Goal: Navigation & Orientation: Find specific page/section

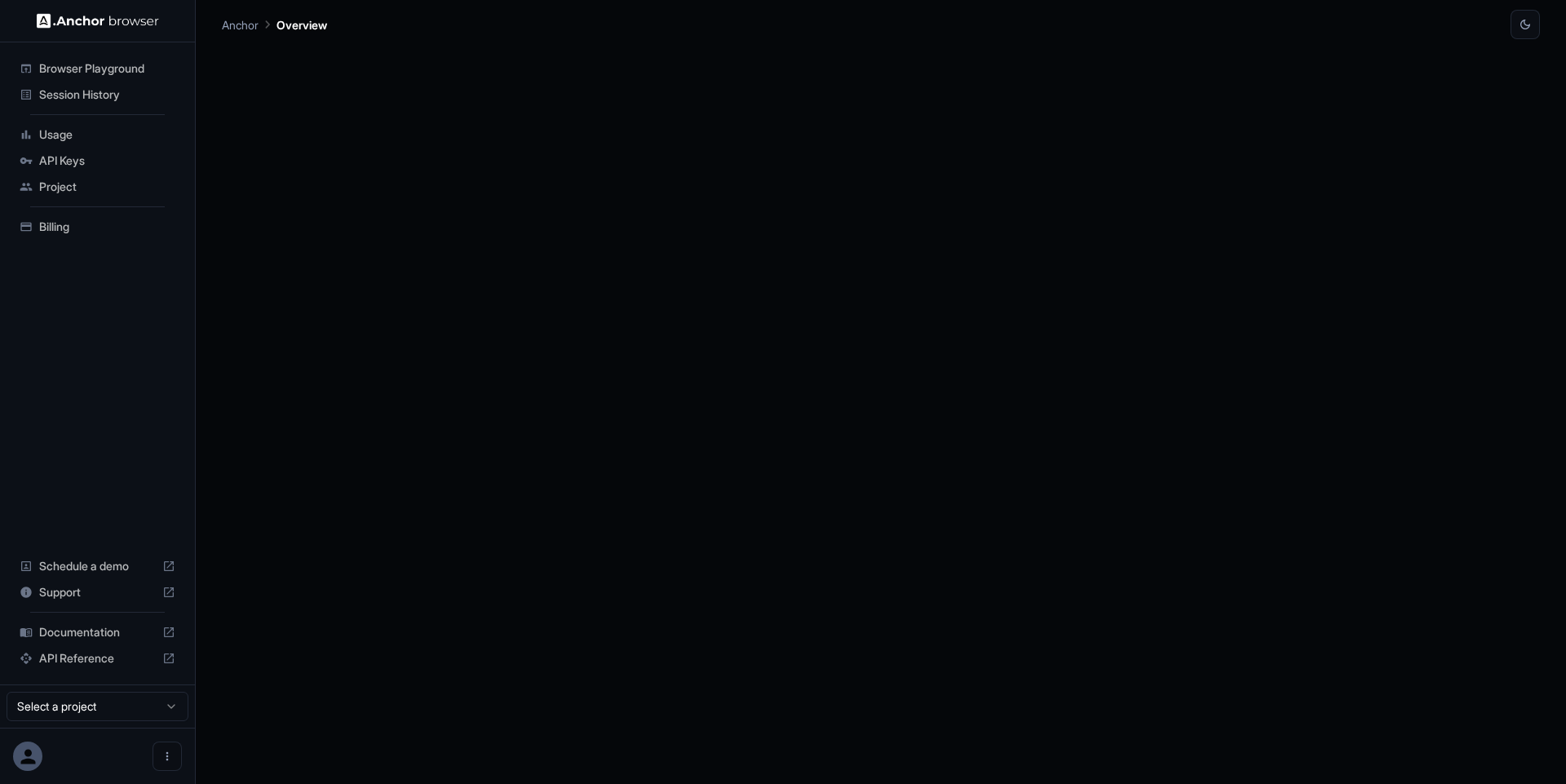
click at [106, 99] on span "Session History" at bounding box center [106, 95] width 136 height 16
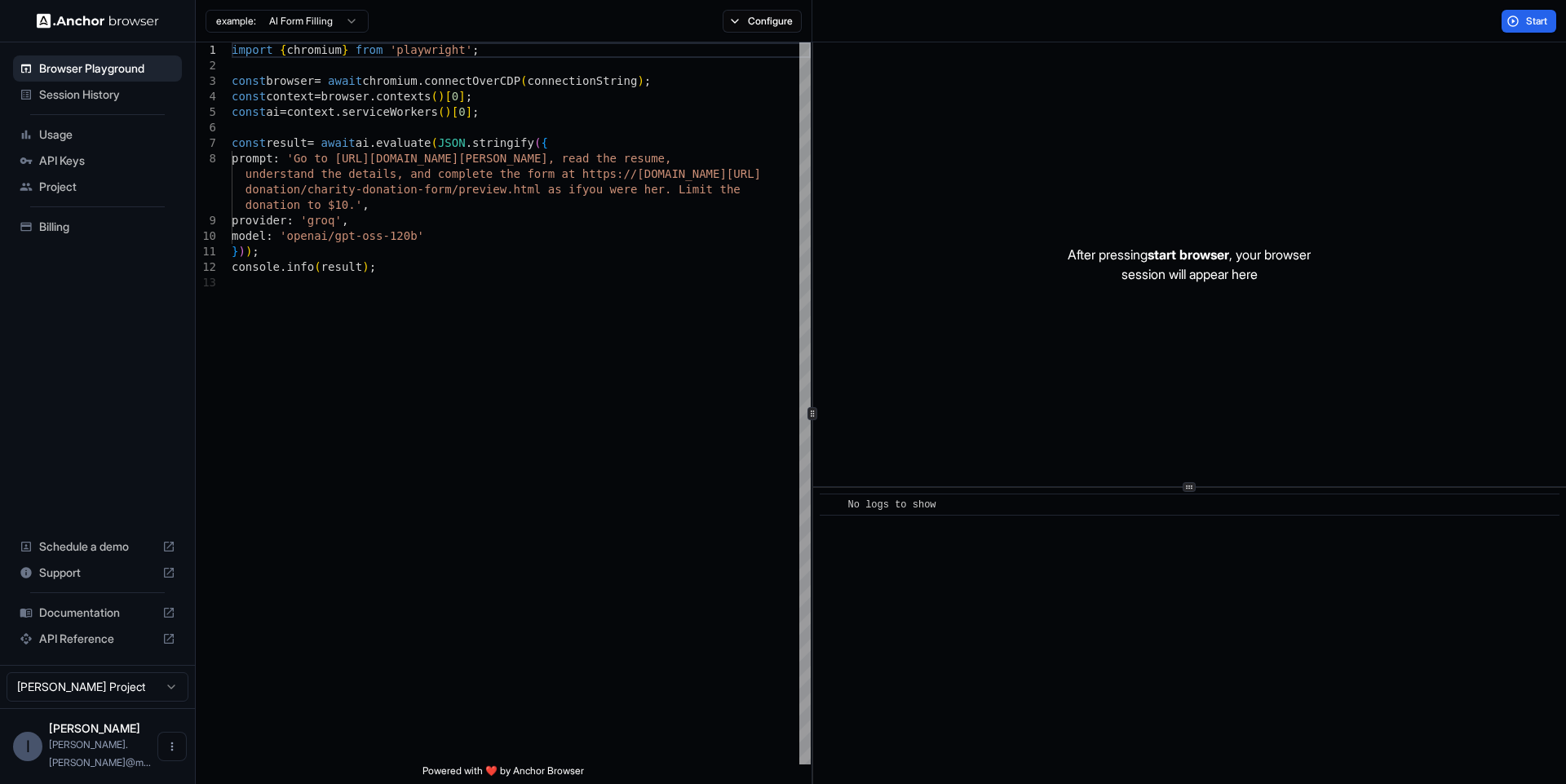
click at [107, 133] on span "Usage" at bounding box center [106, 134] width 136 height 16
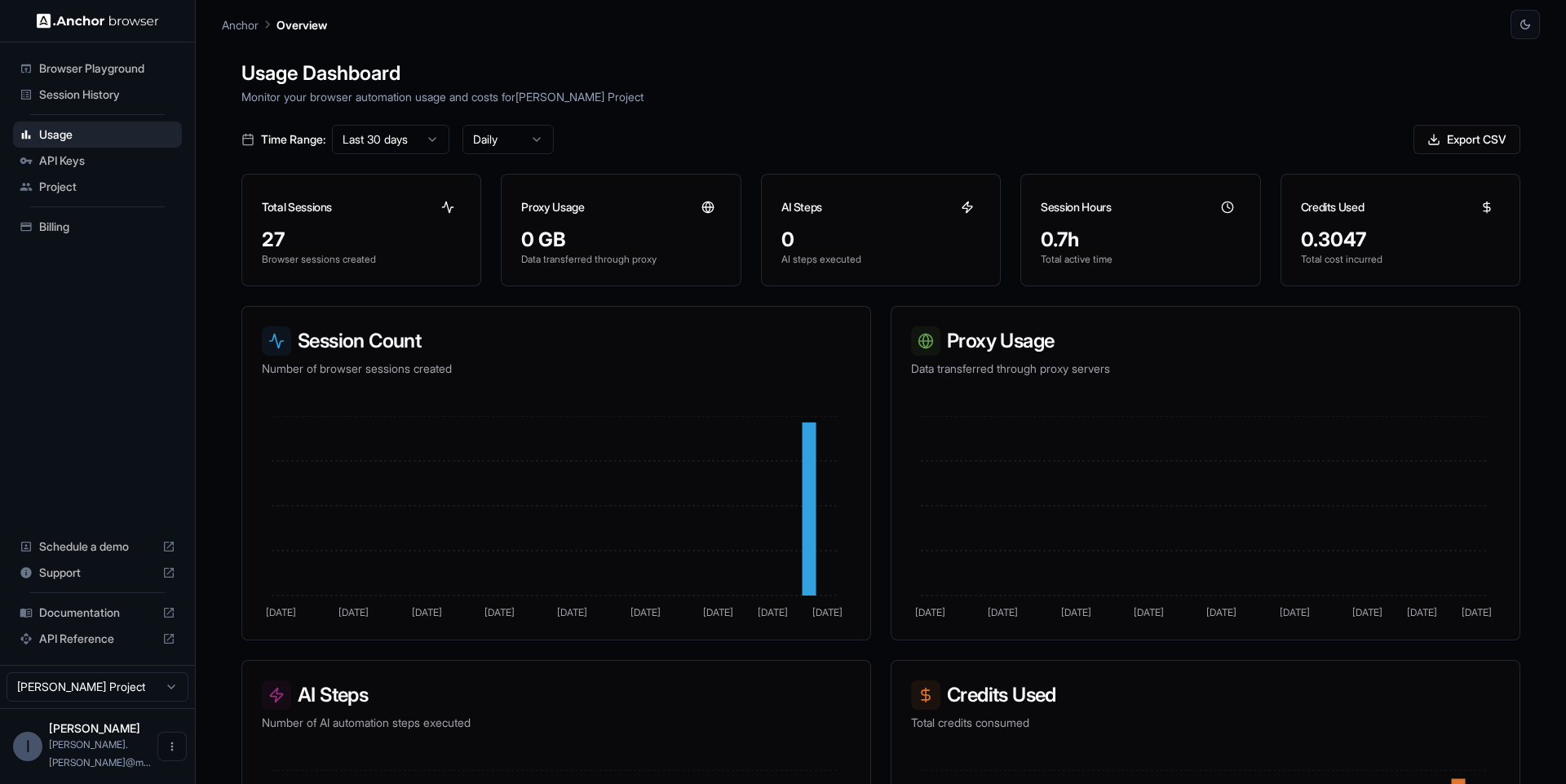
click at [113, 102] on span "Session History" at bounding box center [106, 95] width 136 height 16
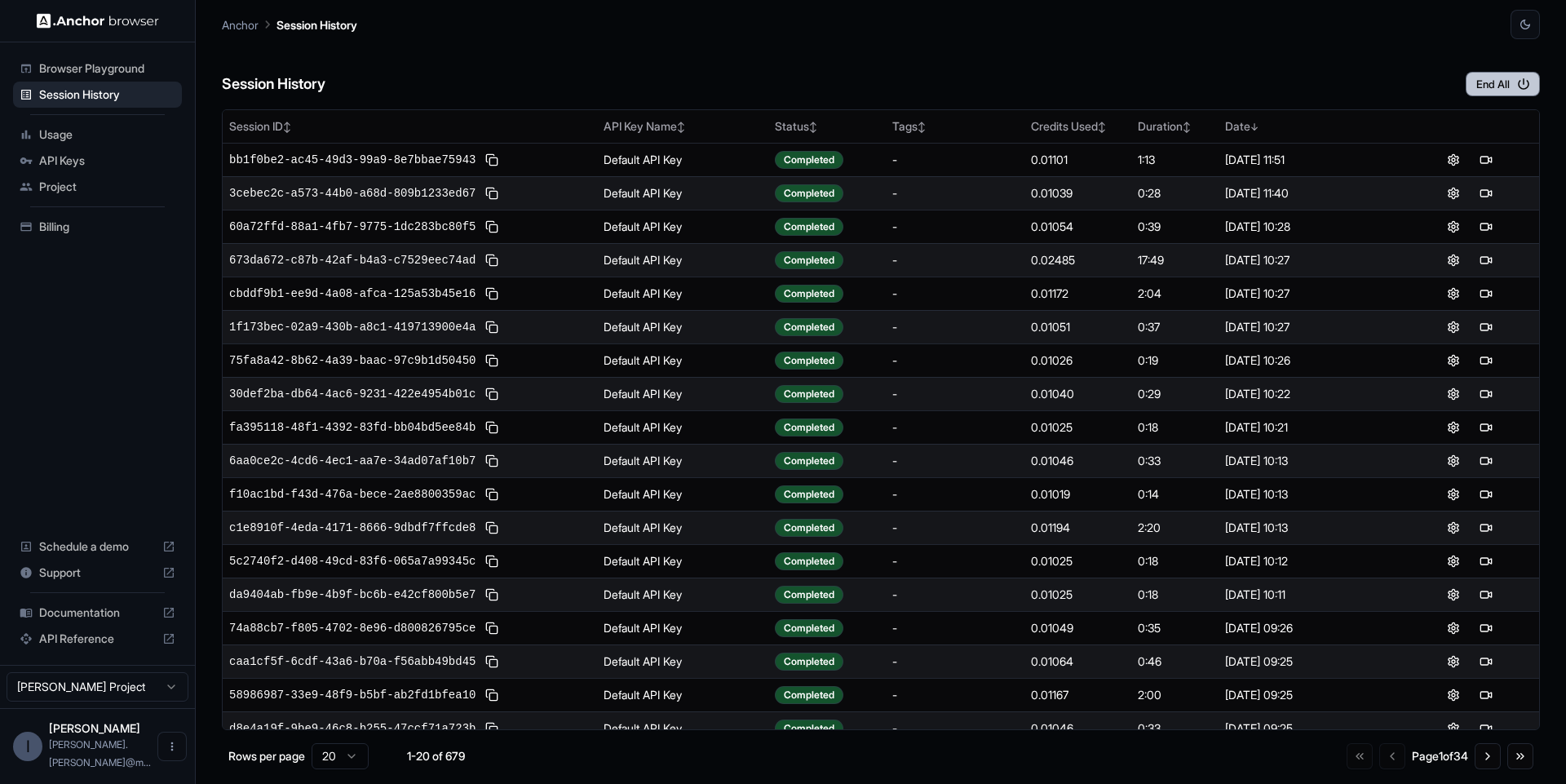
click at [1492, 78] on button "End All" at bounding box center [1503, 84] width 74 height 25
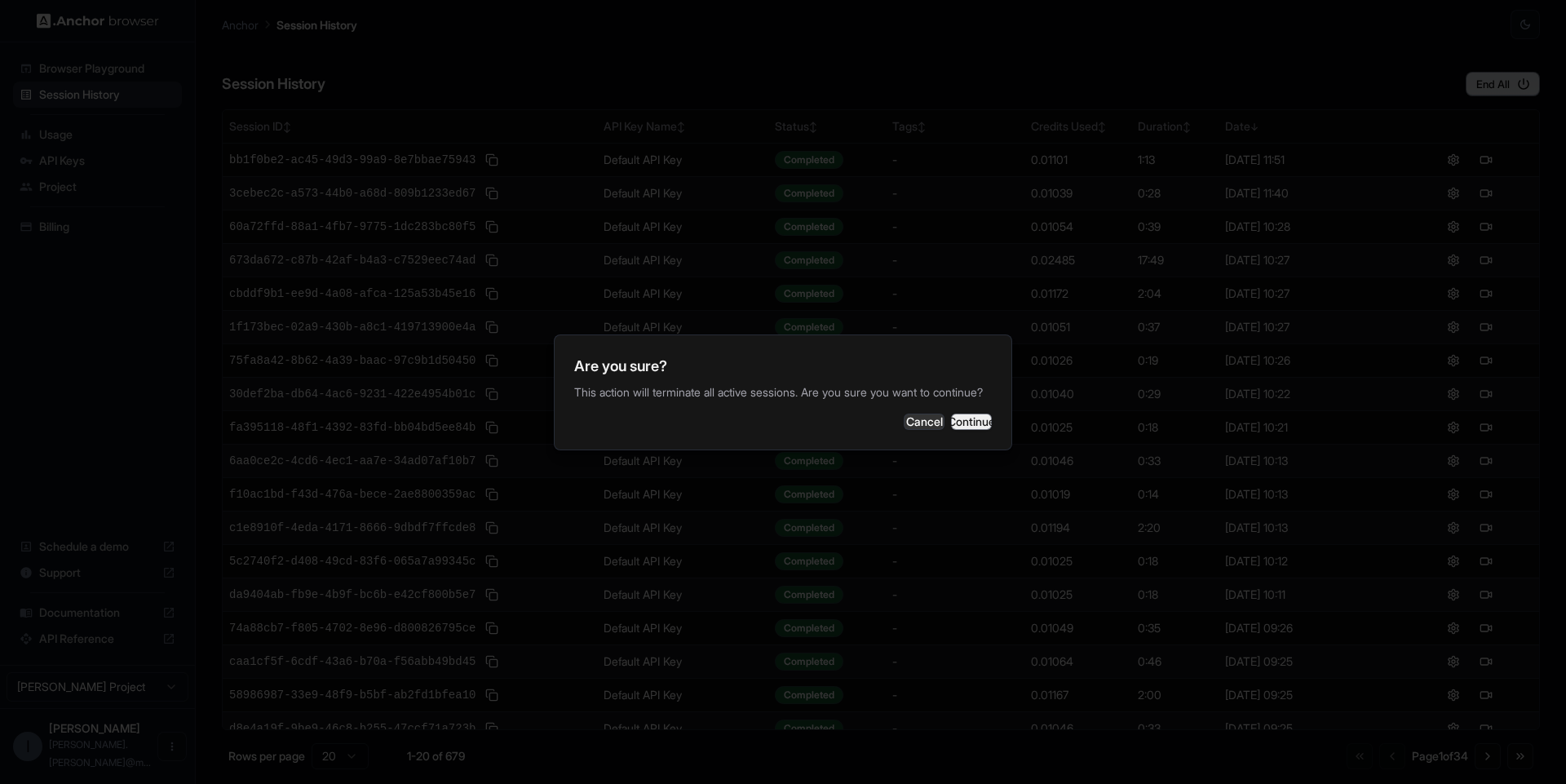
click at [956, 430] on button "Continue" at bounding box center [971, 422] width 40 height 16
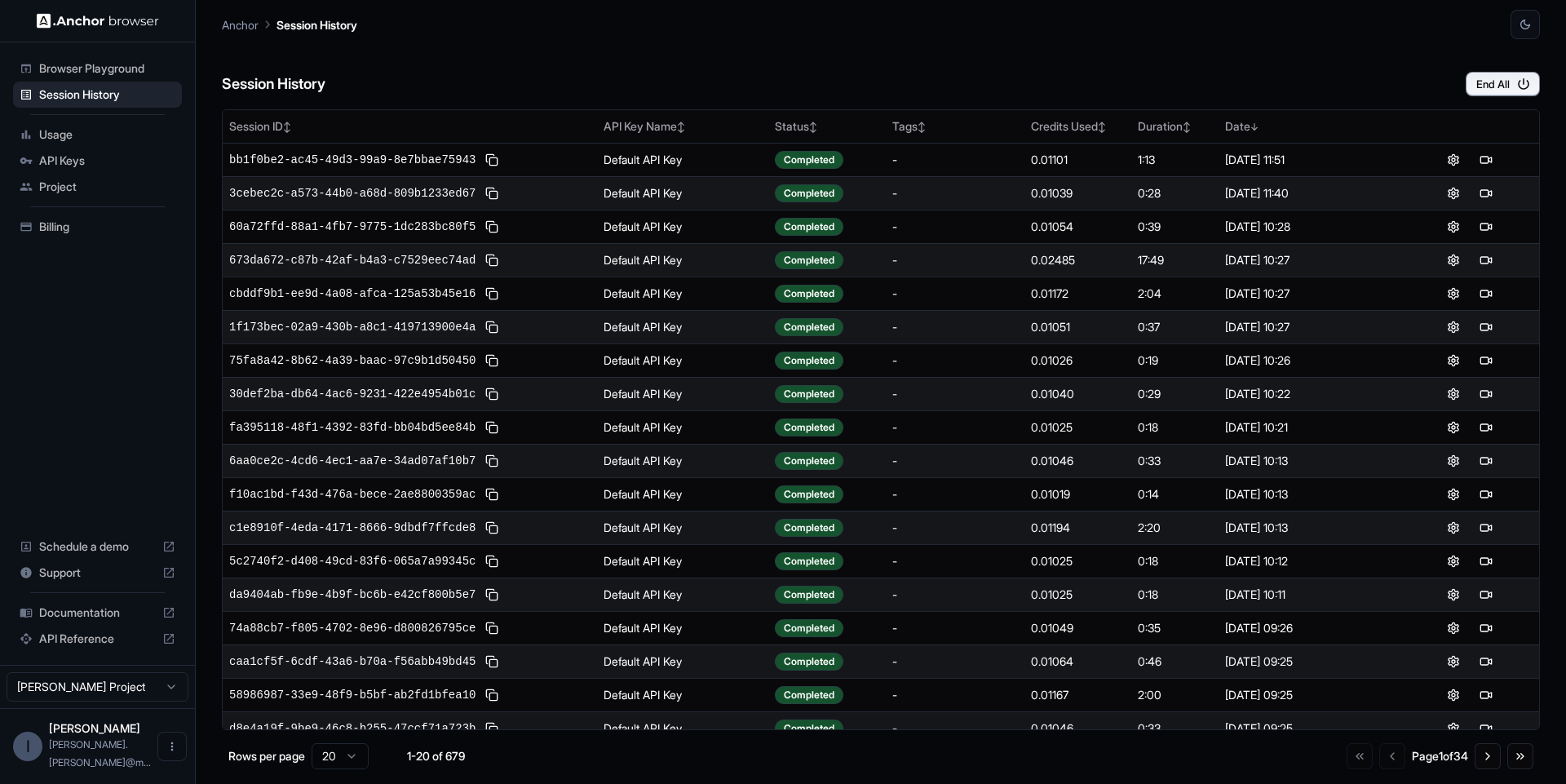
click at [111, 65] on span "Browser Playground" at bounding box center [106, 68] width 136 height 16
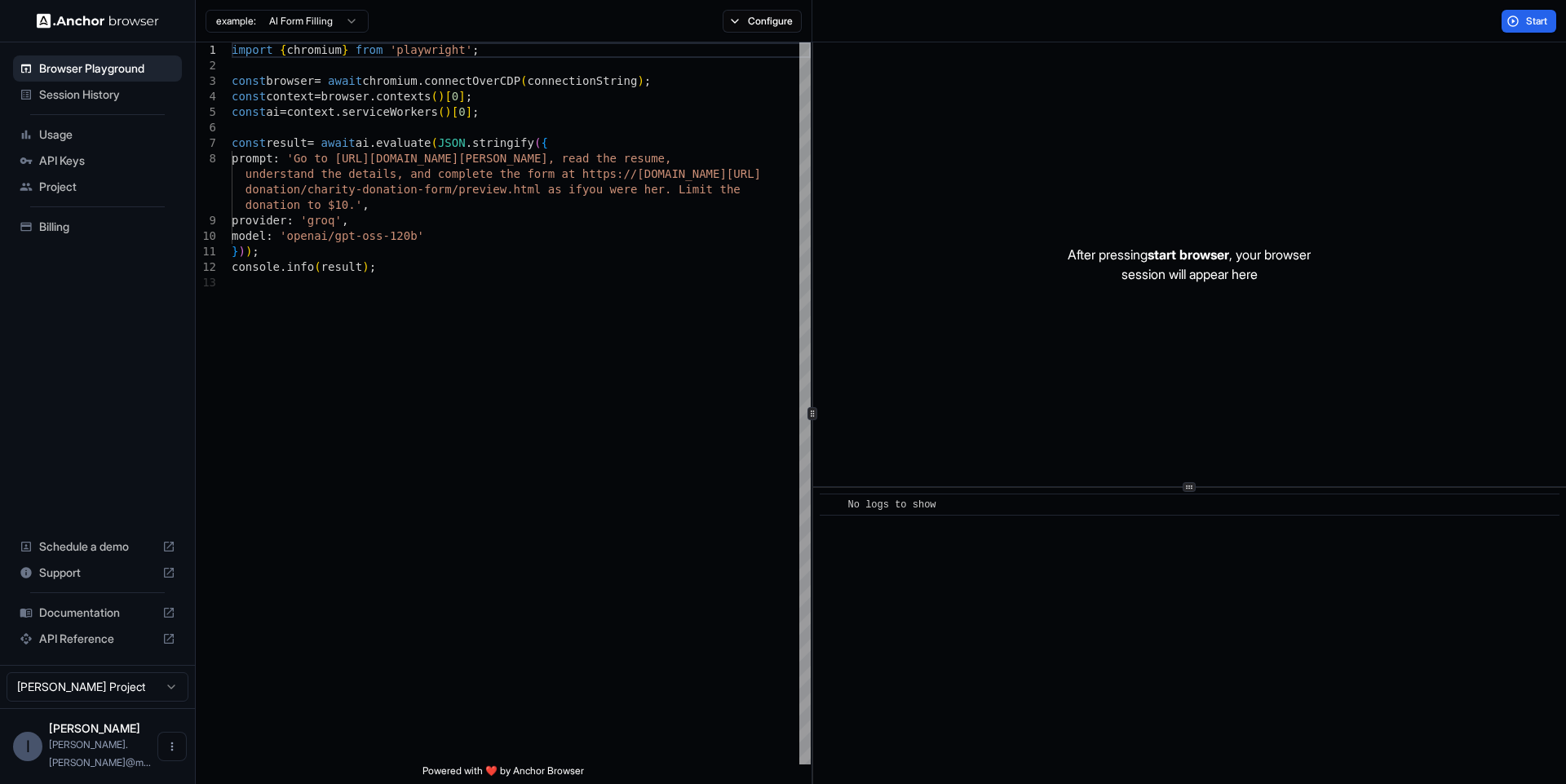
click at [101, 87] on span "Session History" at bounding box center [106, 95] width 136 height 16
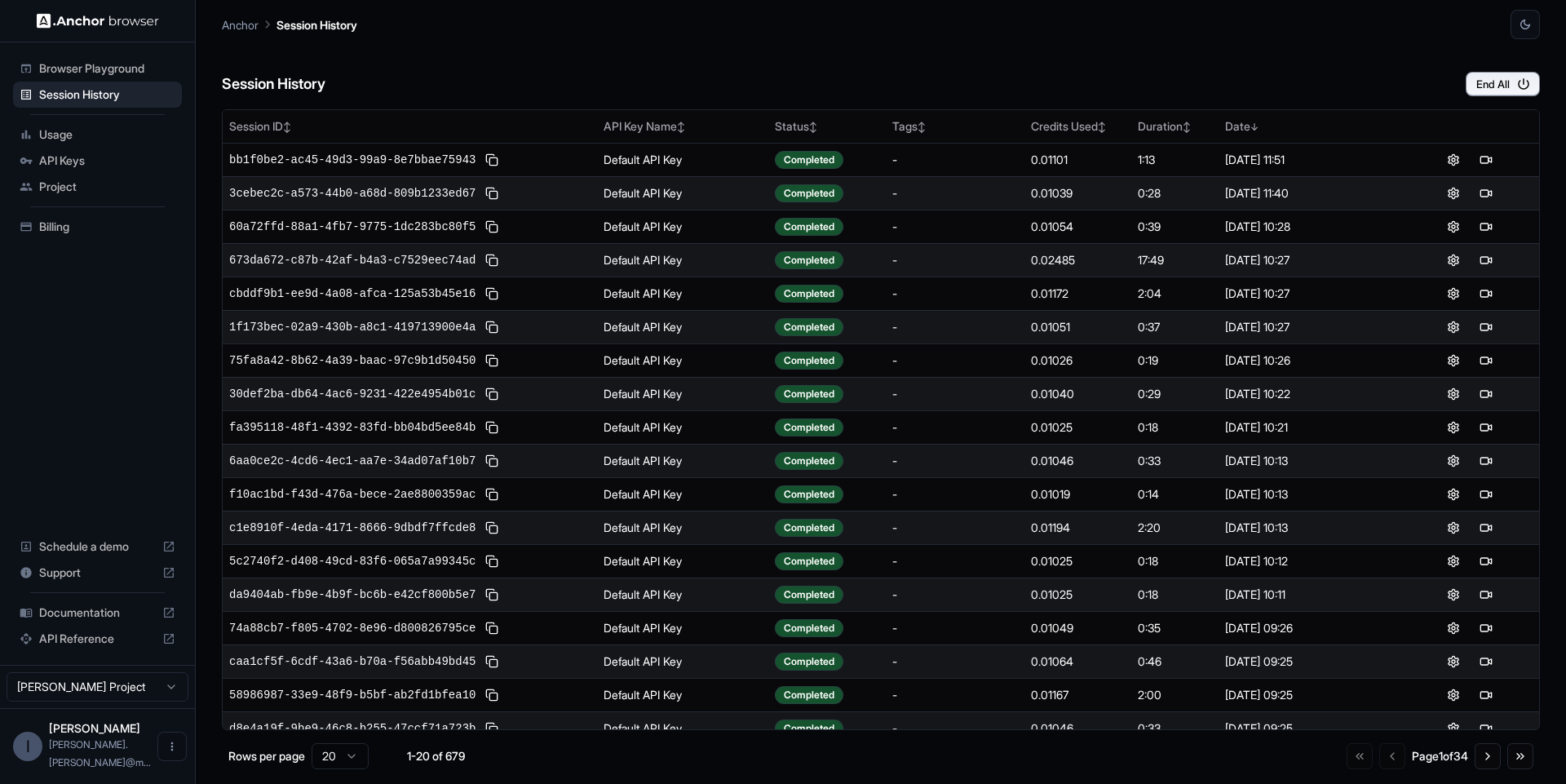
click at [79, 137] on span "Usage" at bounding box center [106, 134] width 136 height 16
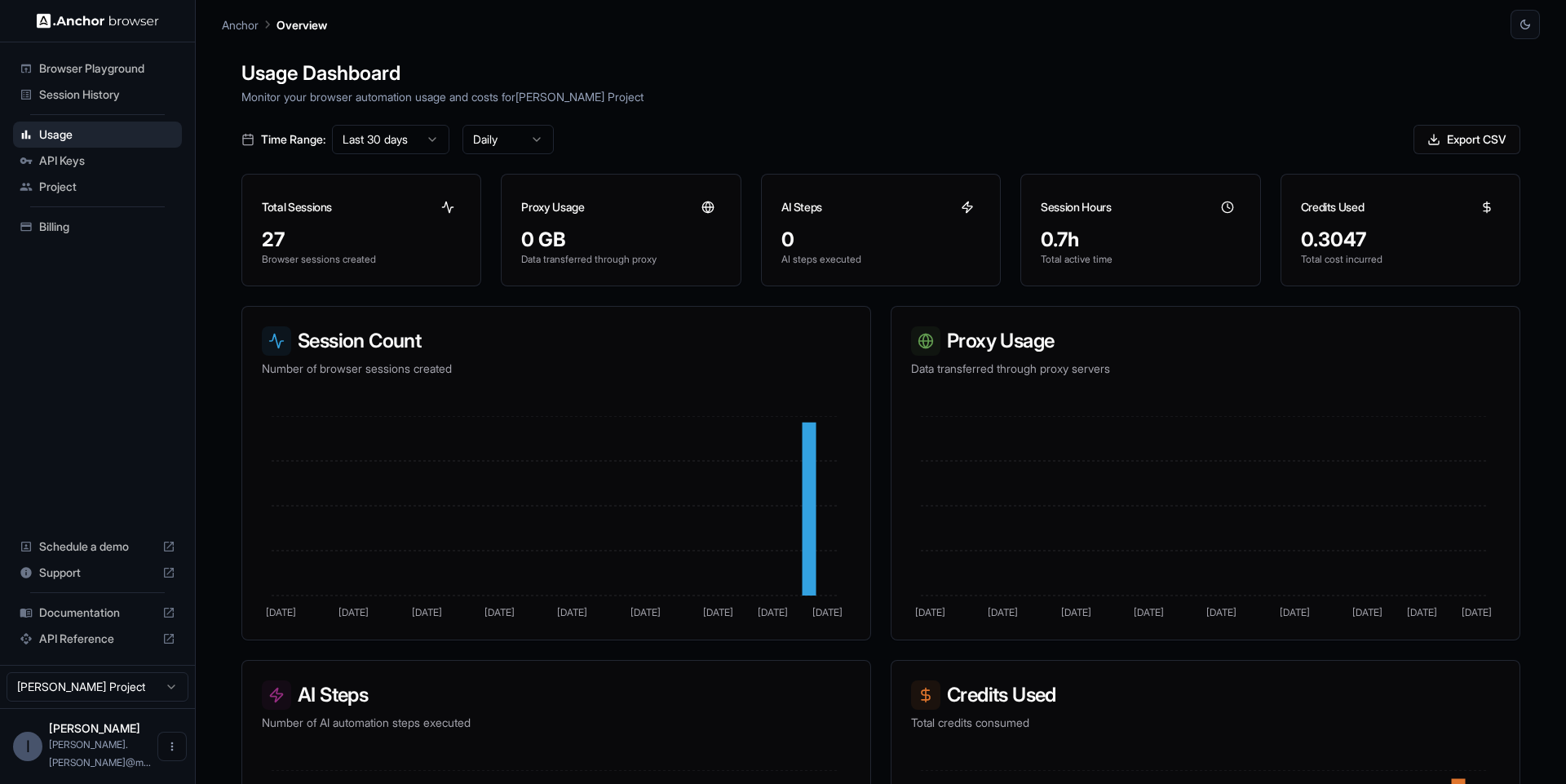
click at [79, 148] on div "API Keys" at bounding box center [97, 161] width 169 height 26
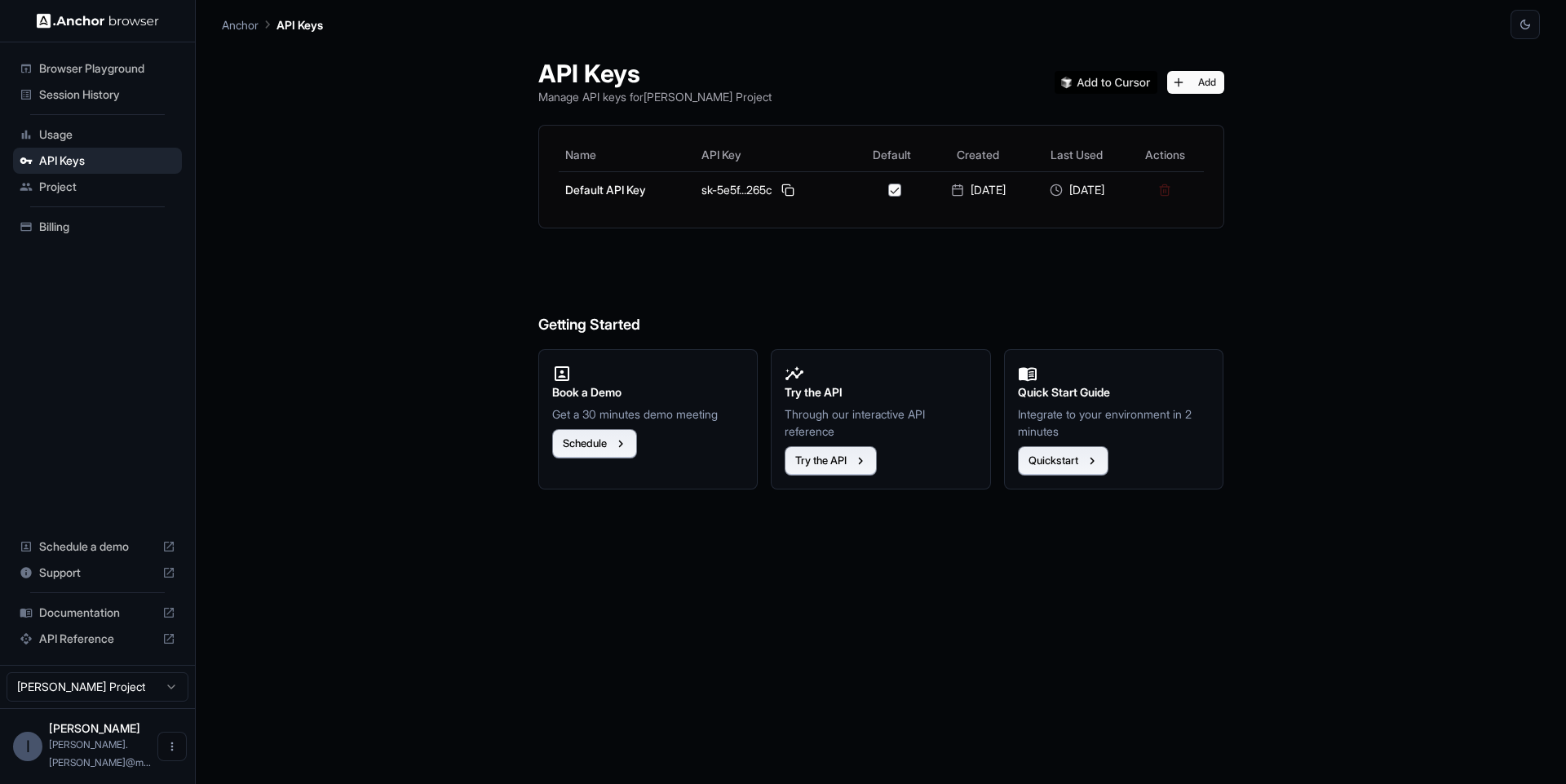
click at [72, 179] on span "Project" at bounding box center [106, 187] width 136 height 16
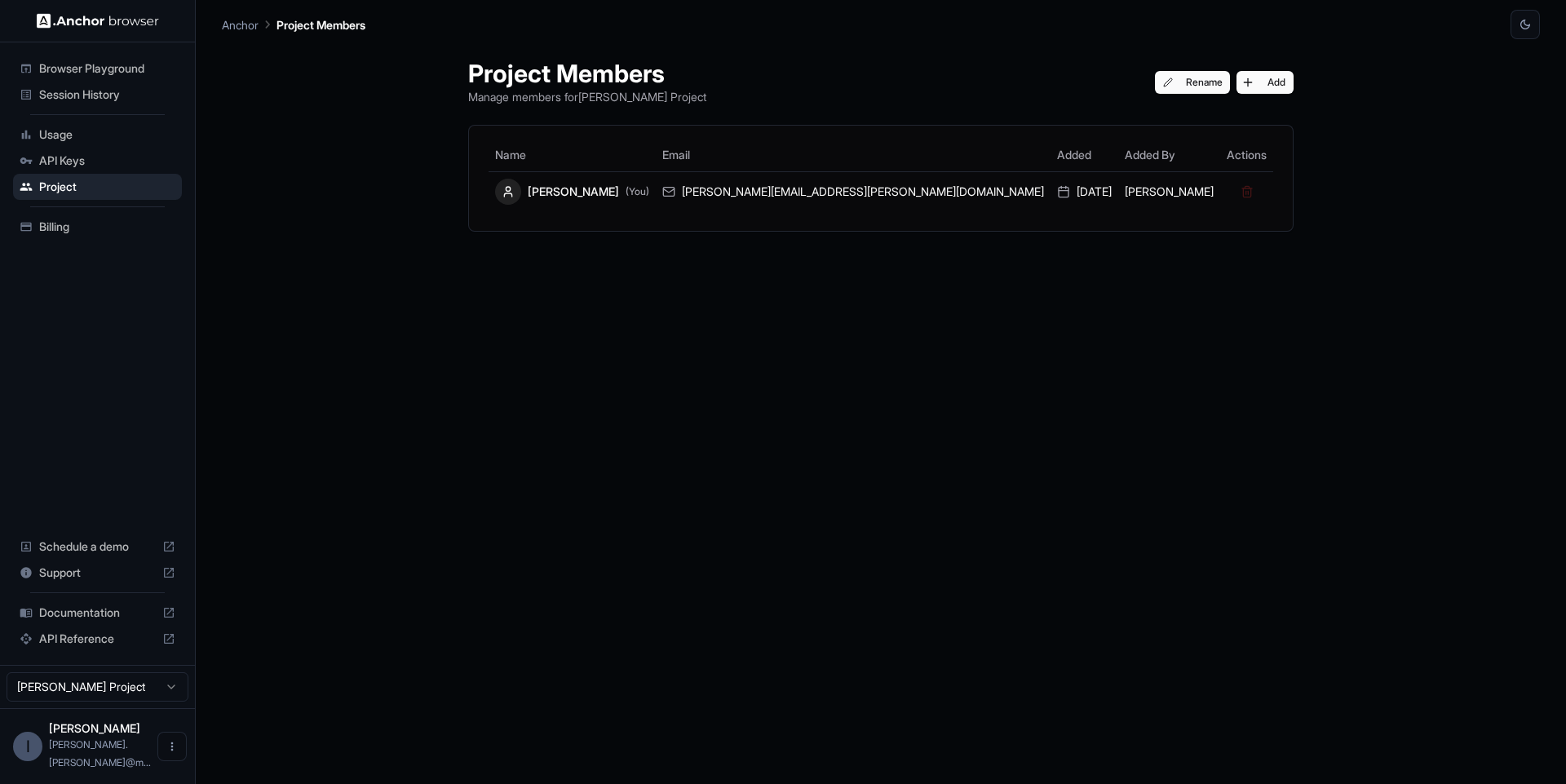
click at [80, 231] on span "Billing" at bounding box center [106, 227] width 136 height 16
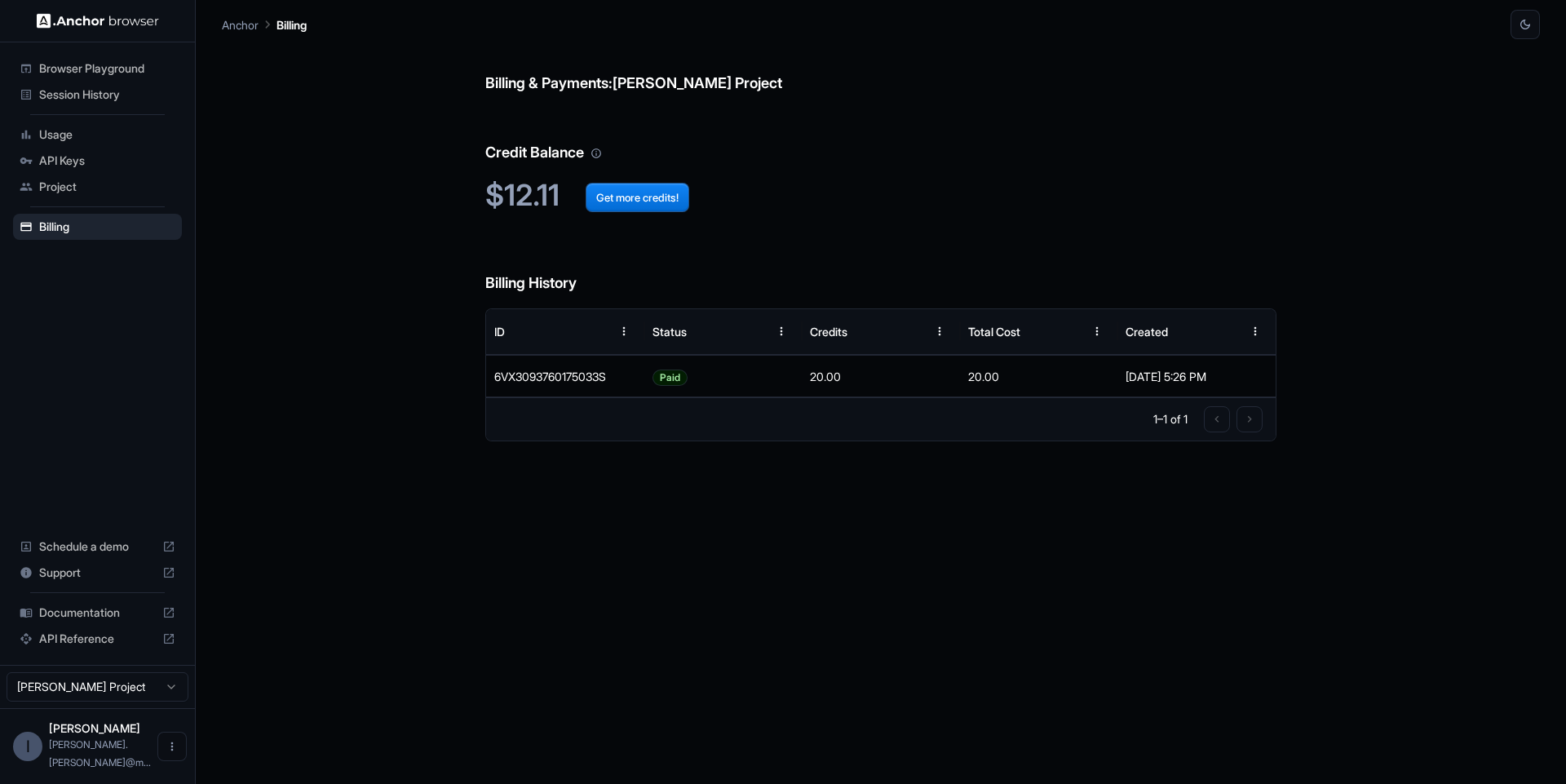
click at [705, 613] on div "Billing & Payments: [PERSON_NAME] Project Credit Balance $12.11 Get more credit…" at bounding box center [882, 411] width 792 height 744
click at [101, 94] on span "Session History" at bounding box center [106, 95] width 136 height 16
